Goal: Information Seeking & Learning: Compare options

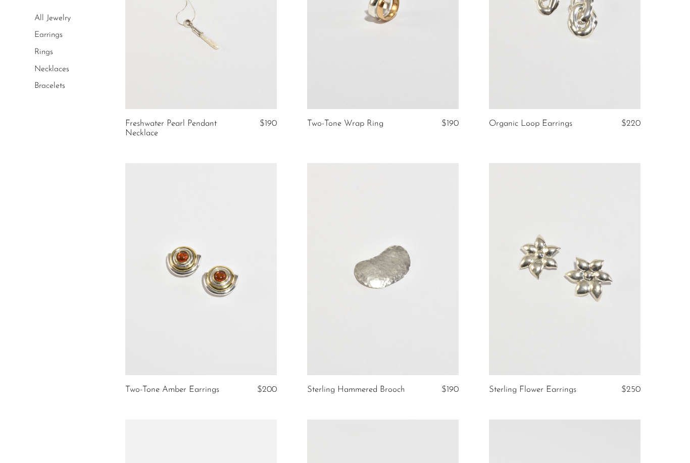
scroll to position [196, 0]
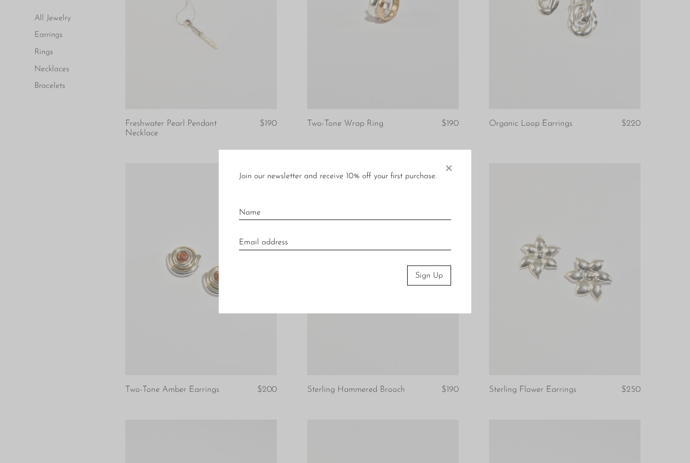
click at [451, 169] on span "×" at bounding box center [449, 166] width 10 height 32
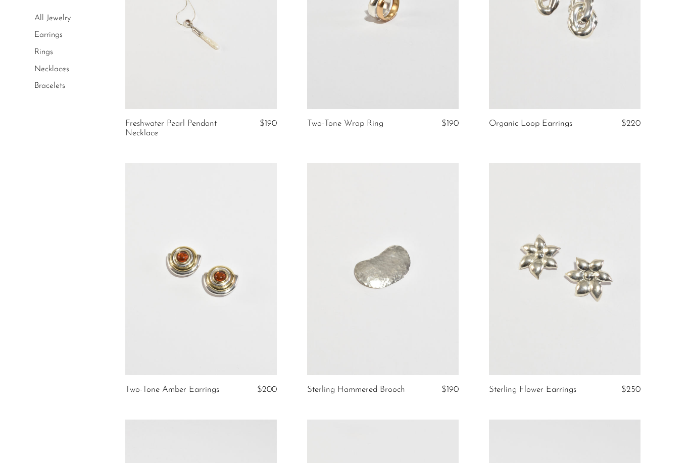
click at [53, 34] on link "Earrings" at bounding box center [48, 35] width 28 height 8
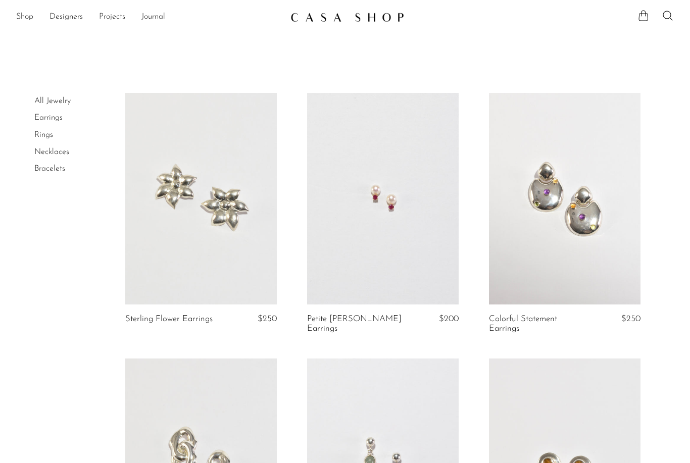
click at [417, 284] on link at bounding box center [383, 199] width 152 height 212
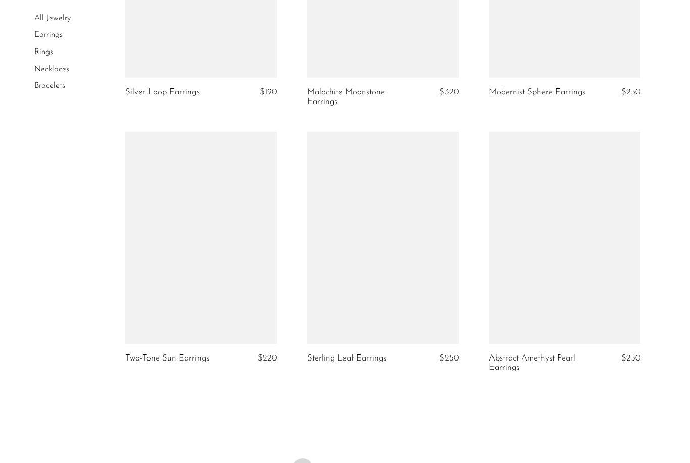
scroll to position [2892, 0]
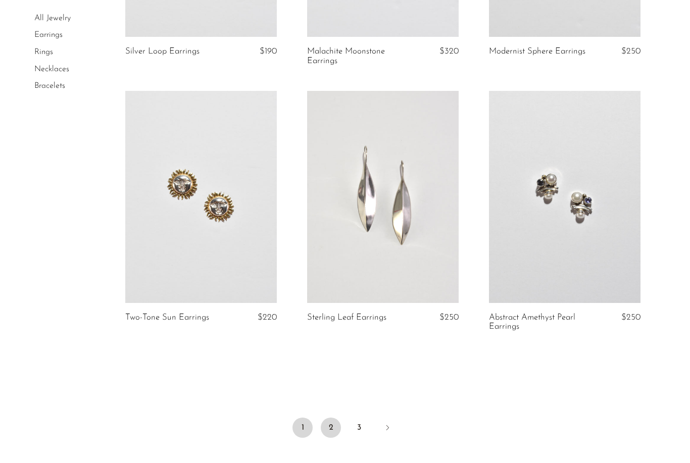
click at [329, 430] on link "2" at bounding box center [331, 428] width 20 height 20
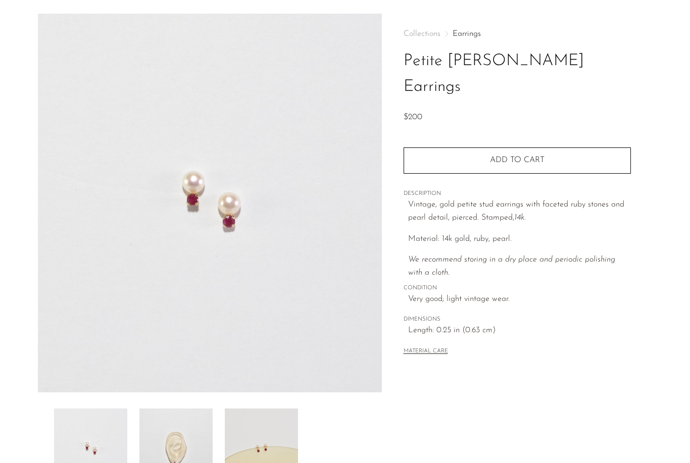
scroll to position [93, 0]
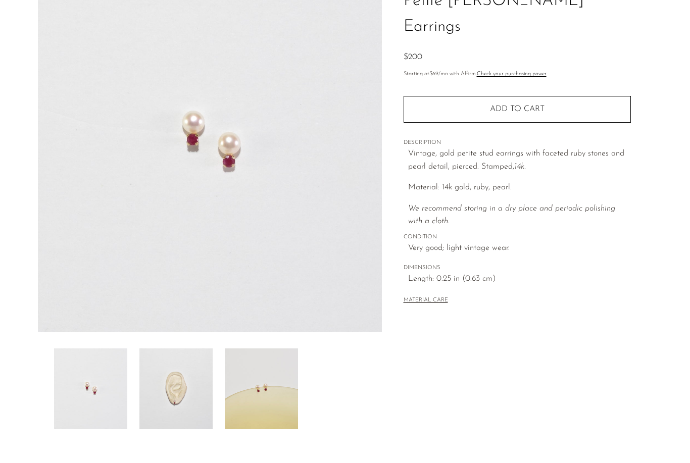
click at [166, 398] on img at bounding box center [175, 389] width 73 height 81
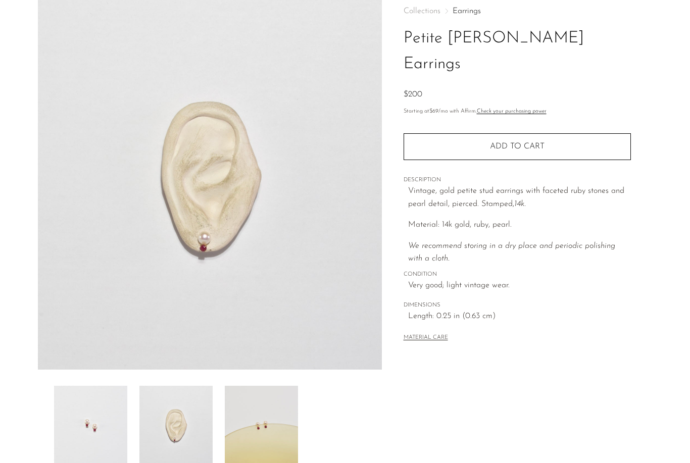
scroll to position [34, 0]
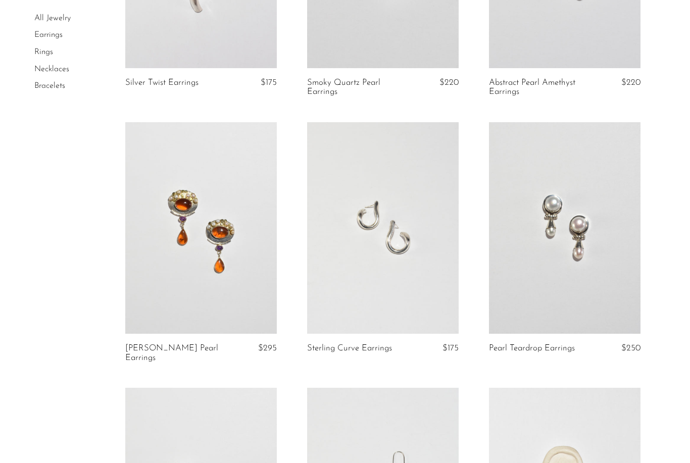
scroll to position [790, 0]
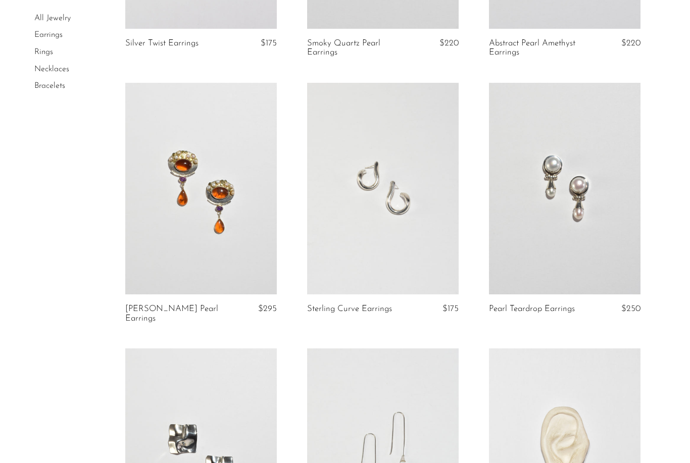
click at [543, 232] on link at bounding box center [565, 189] width 152 height 212
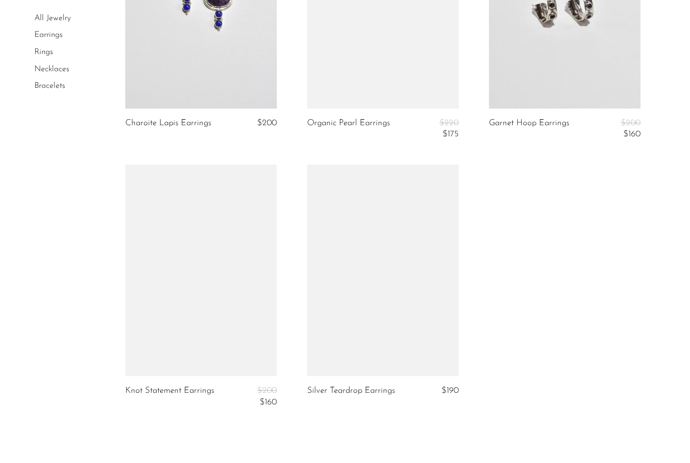
scroll to position [2861, 0]
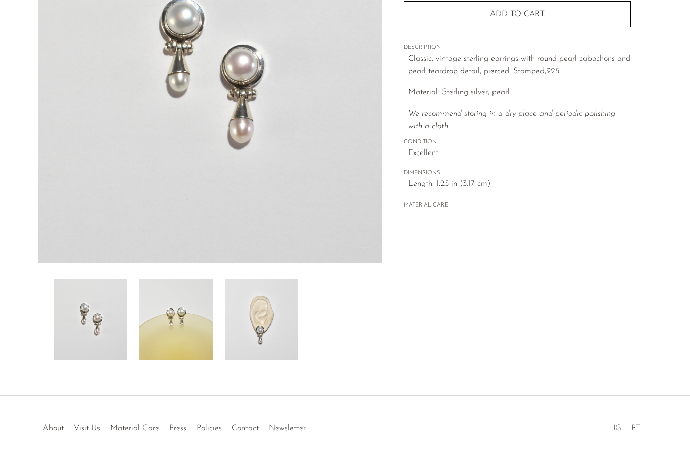
scroll to position [161, 0]
click at [260, 317] on img at bounding box center [261, 321] width 73 height 81
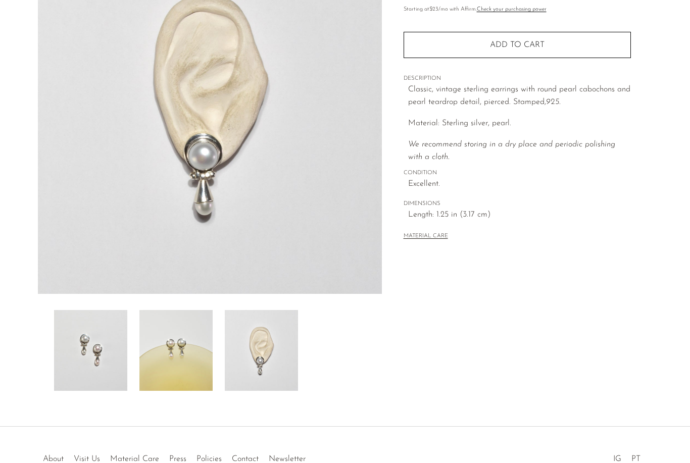
scroll to position [130, 0]
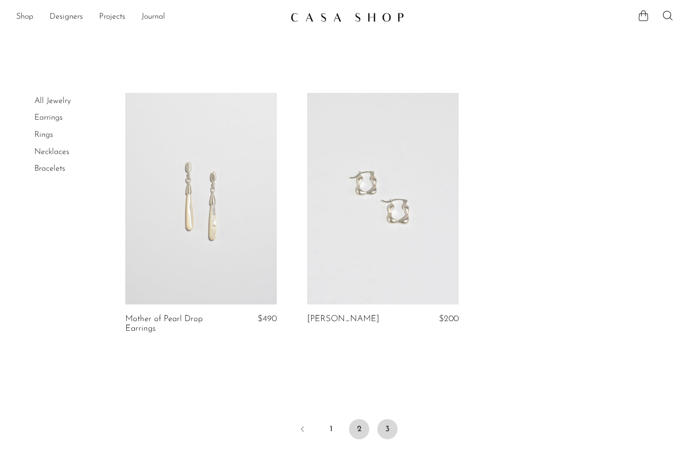
click at [360, 429] on link "2" at bounding box center [359, 429] width 20 height 20
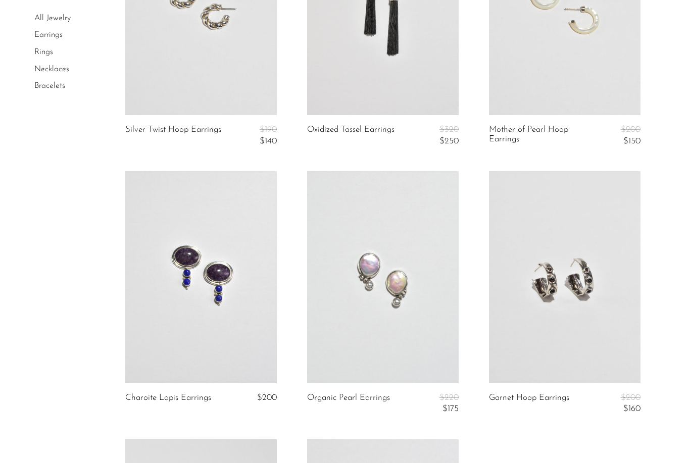
click at [357, 362] on link at bounding box center [383, 277] width 152 height 212
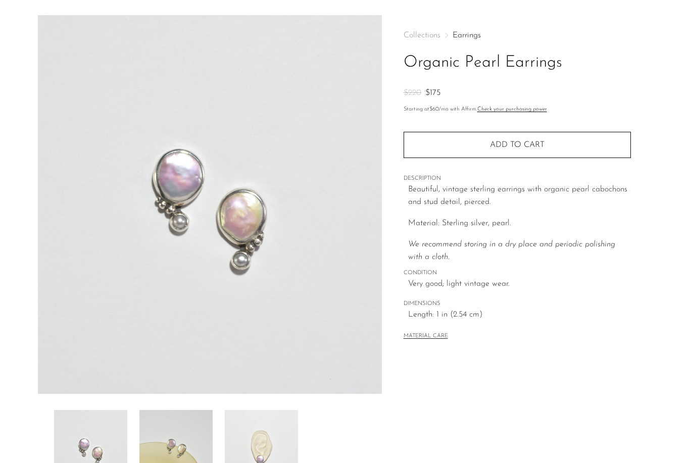
scroll to position [33, 0]
click at [241, 456] on img at bounding box center [261, 449] width 73 height 81
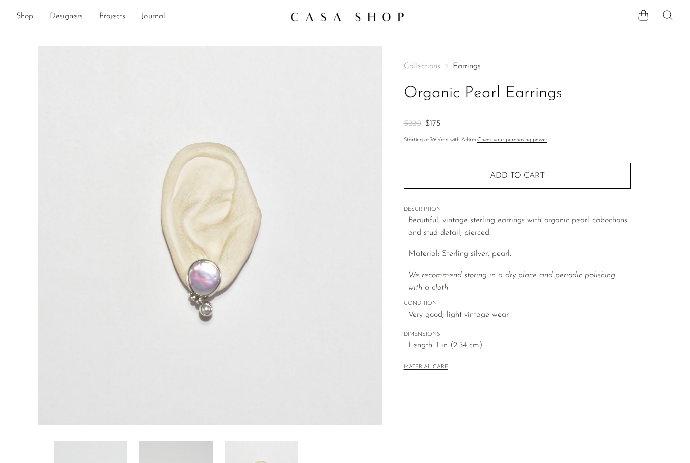
scroll to position [0, 0]
click at [25, 19] on link "Shop" at bounding box center [24, 17] width 17 height 13
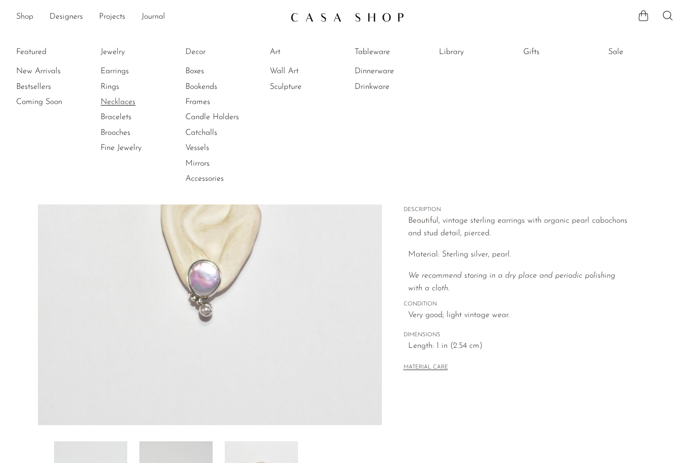
click at [119, 104] on link "Necklaces" at bounding box center [139, 102] width 76 height 11
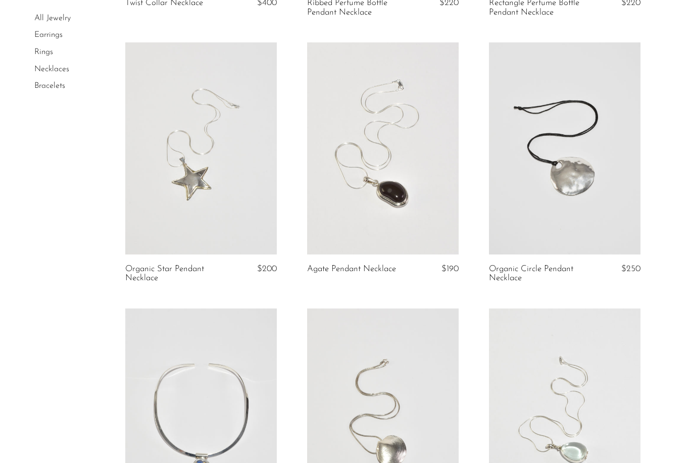
scroll to position [1056, 0]
